Goal: Transaction & Acquisition: Subscribe to service/newsletter

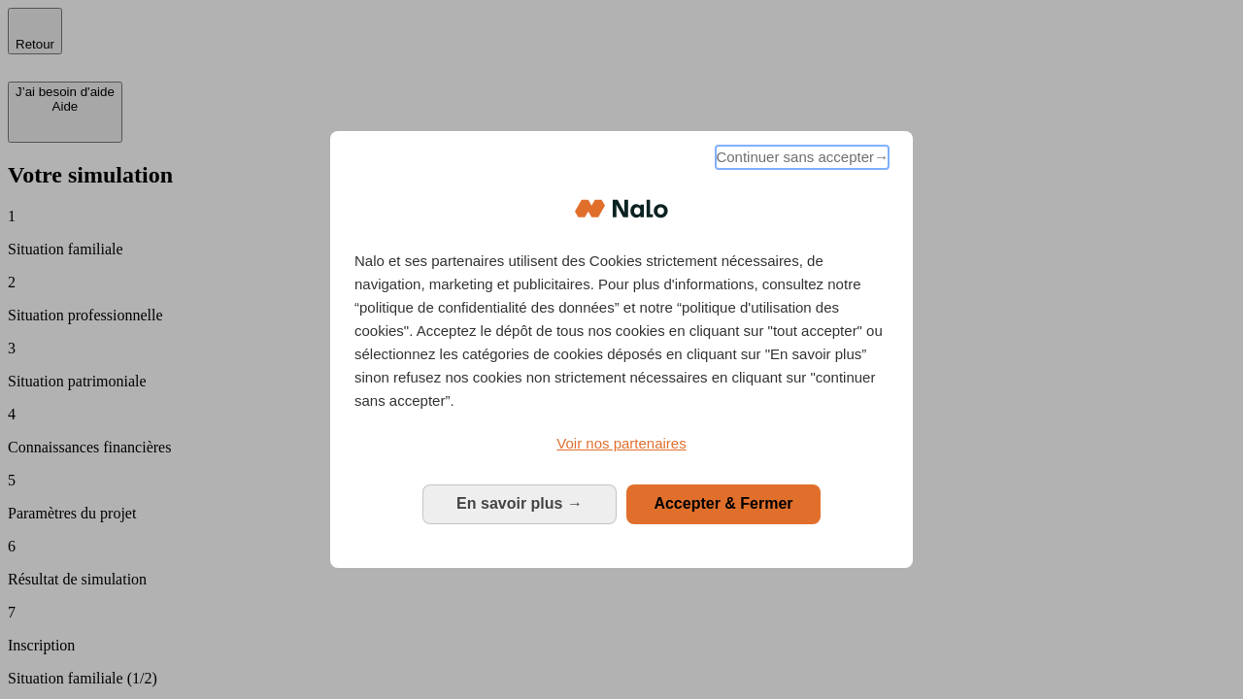
click at [800, 160] on span "Continuer sans accepter →" at bounding box center [802, 157] width 173 height 23
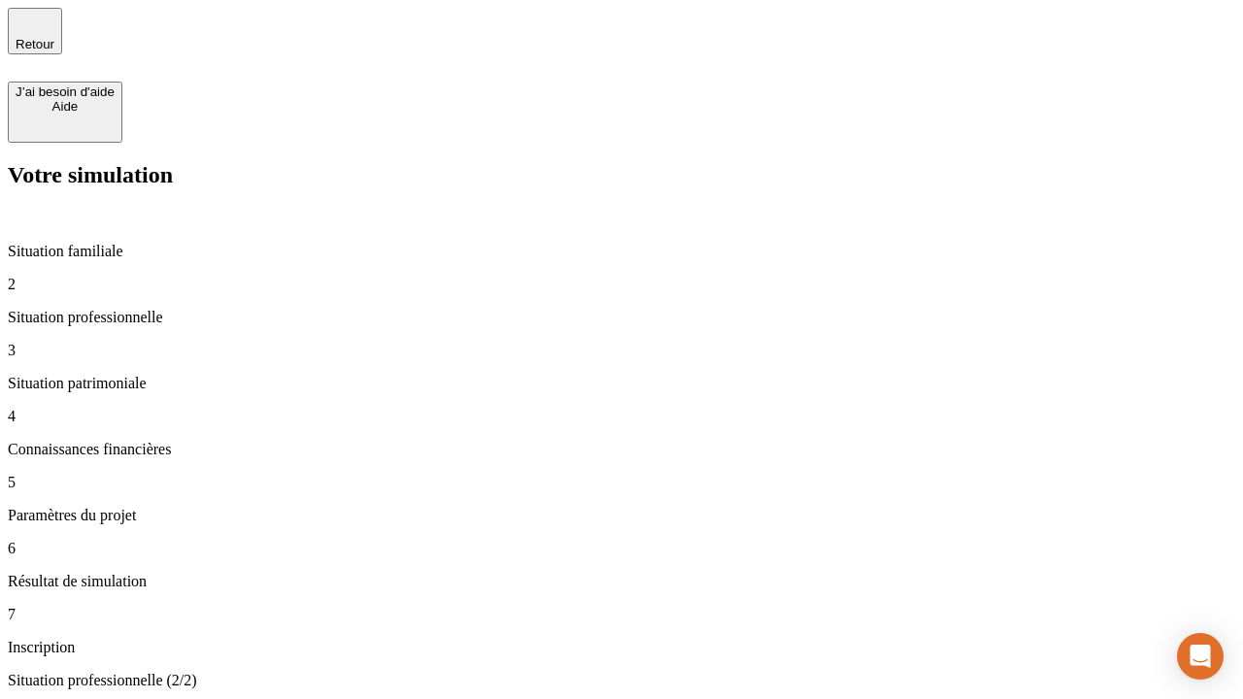
type input "30 000"
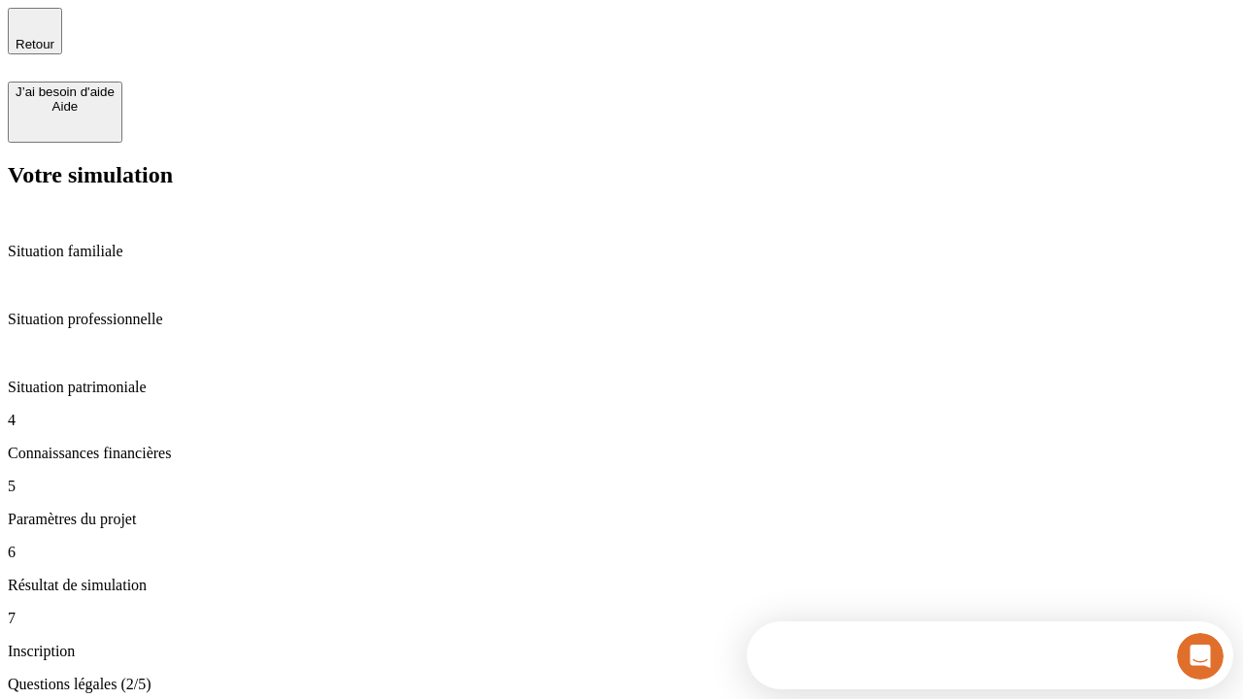
scroll to position [4, 0]
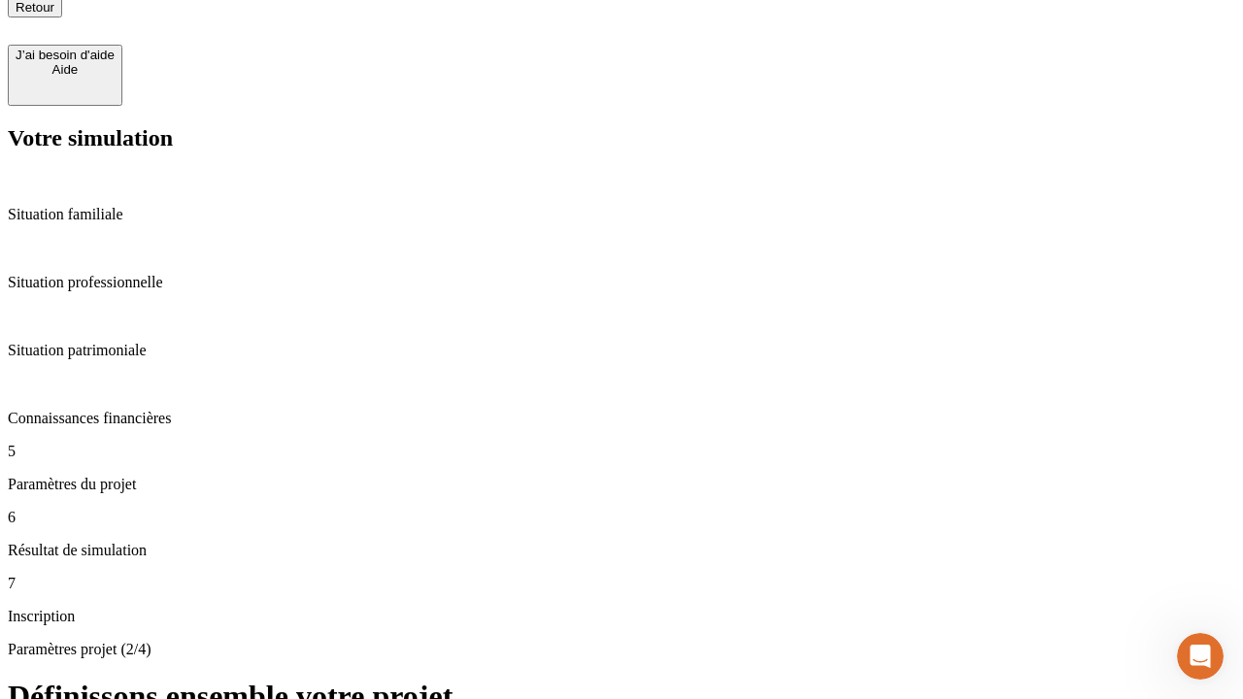
scroll to position [19, 0]
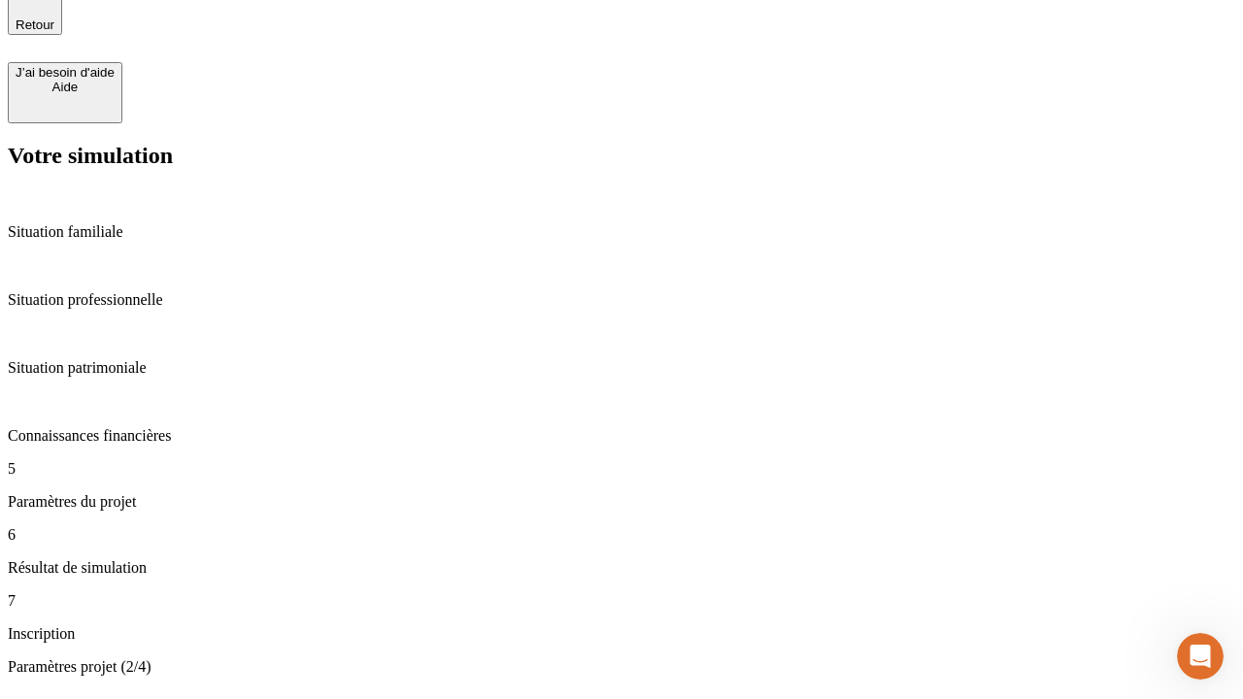
type input "25"
type input "1 000"
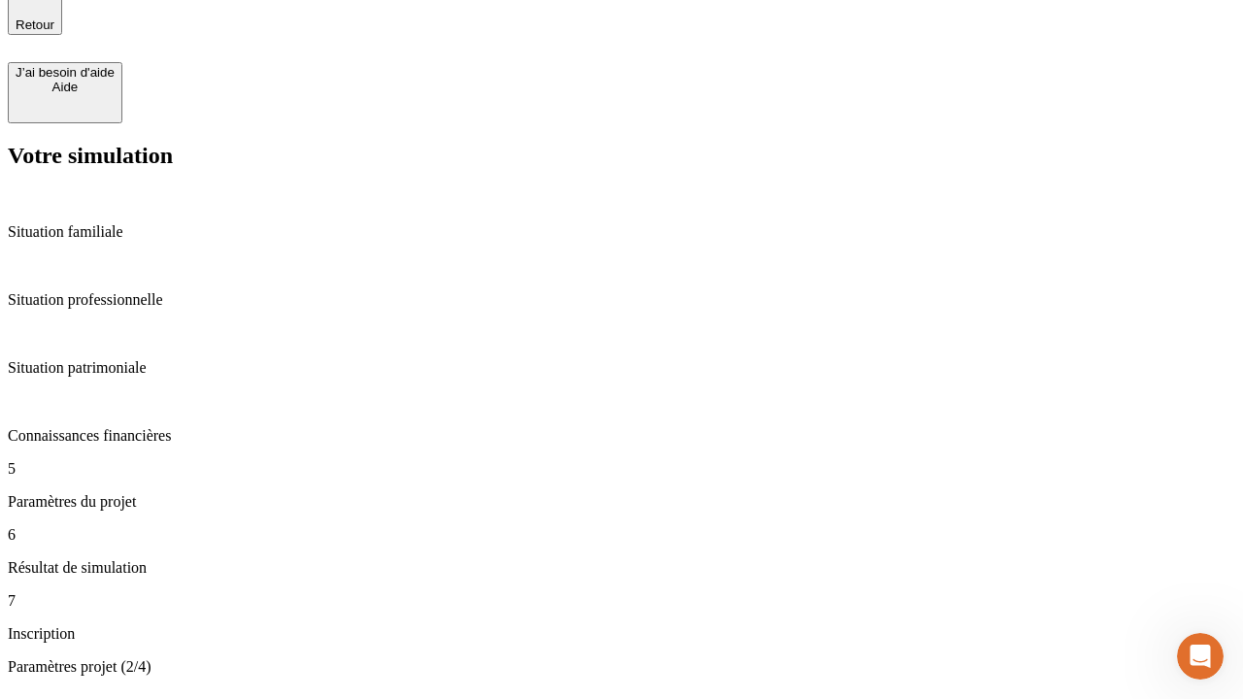
type input "640"
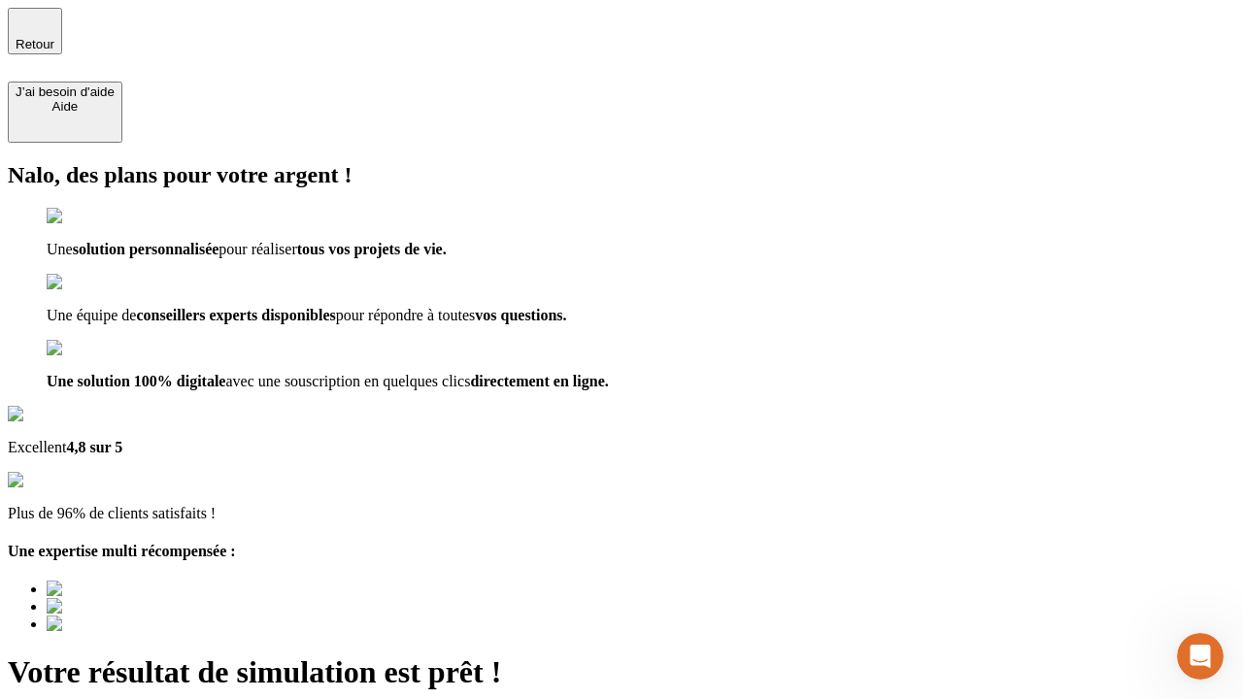
type input "[EMAIL_ADDRESS][PERSON_NAME][DOMAIN_NAME]"
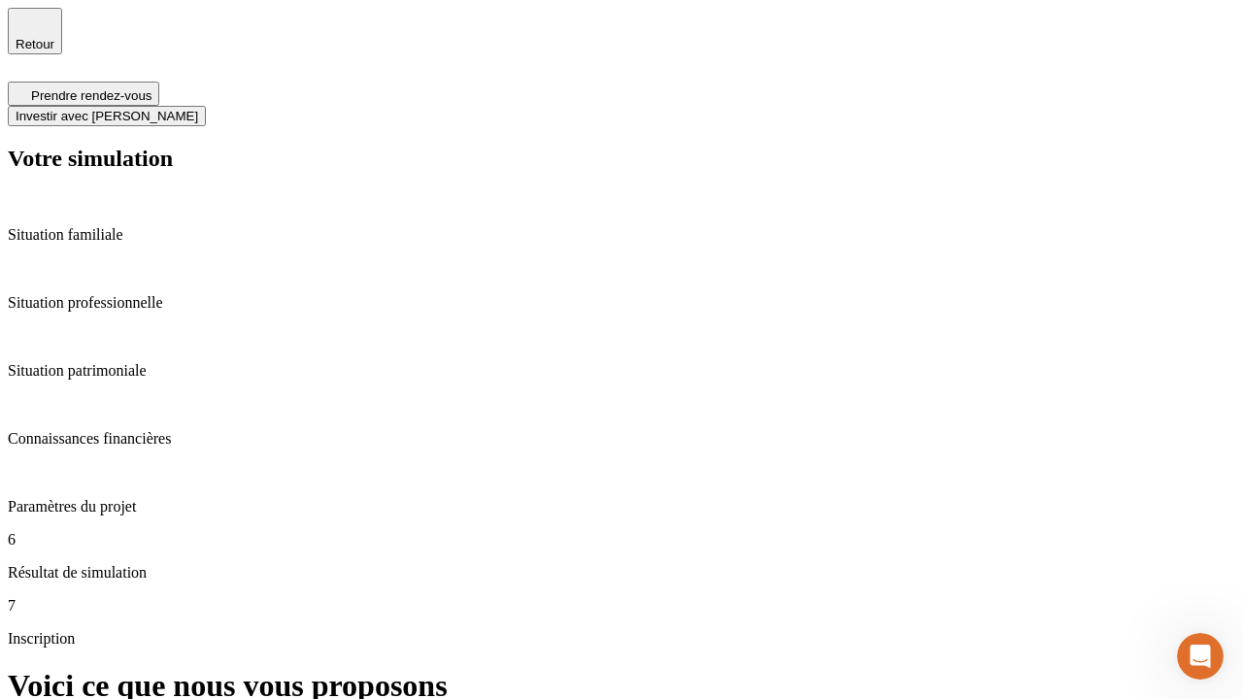
click at [198, 109] on span "Investir avec [PERSON_NAME]" at bounding box center [107, 116] width 183 height 15
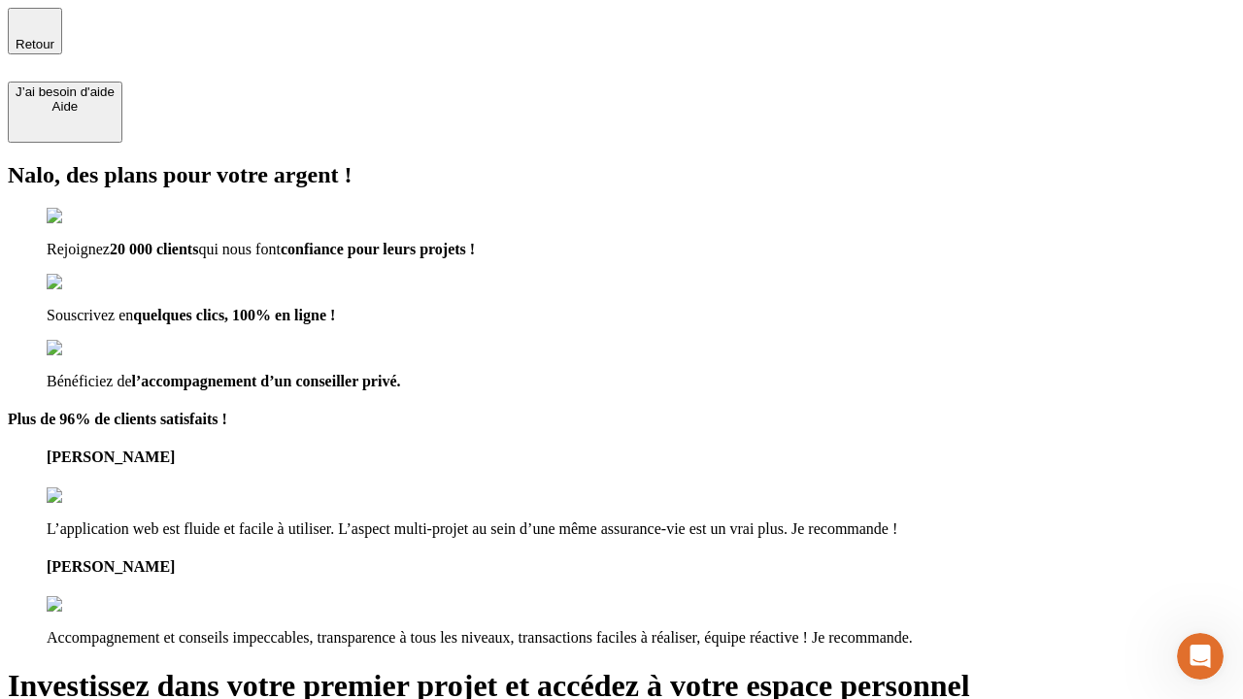
type input "[EMAIL_ADDRESS][PERSON_NAME][DOMAIN_NAME]"
